Goal: Use online tool/utility: Utilize a website feature to perform a specific function

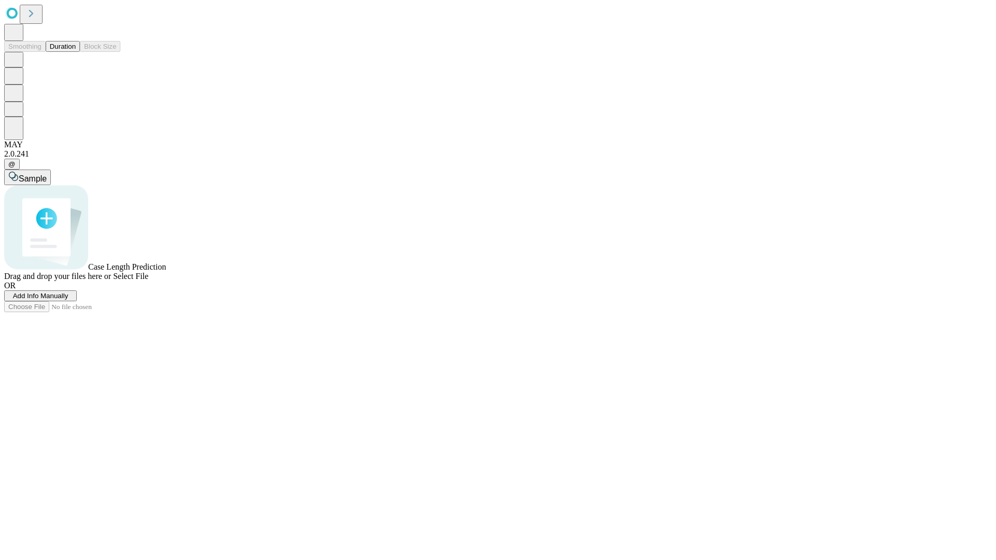
click at [76, 52] on button "Duration" at bounding box center [63, 46] width 34 height 11
click at [148, 281] on span "Select File" at bounding box center [130, 276] width 35 height 9
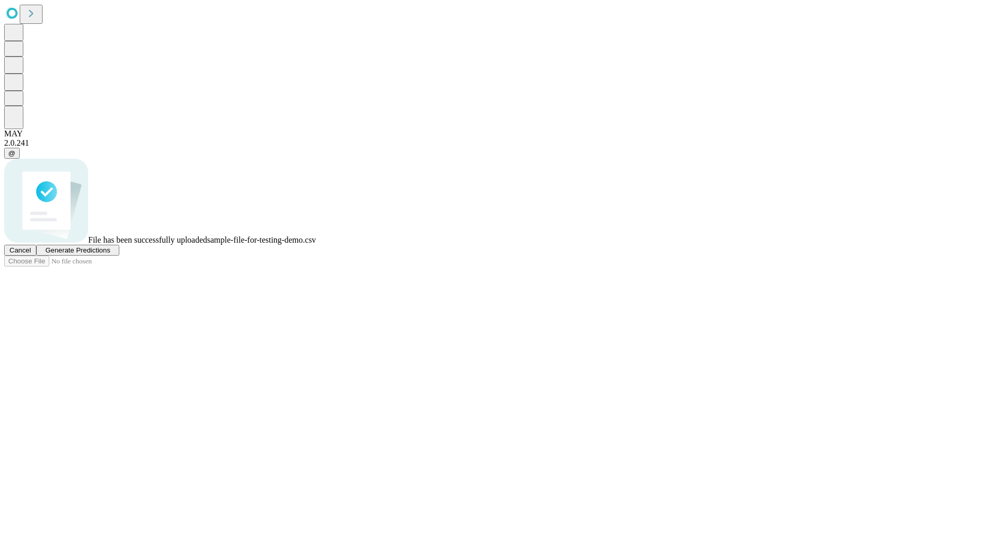
click at [110, 254] on span "Generate Predictions" at bounding box center [77, 250] width 65 height 8
